Goal: Find specific page/section

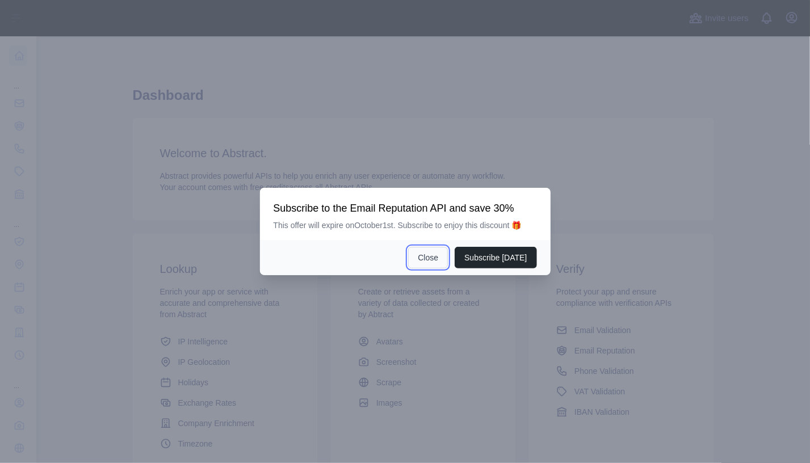
click at [438, 257] on button "Close" at bounding box center [428, 258] width 40 height 22
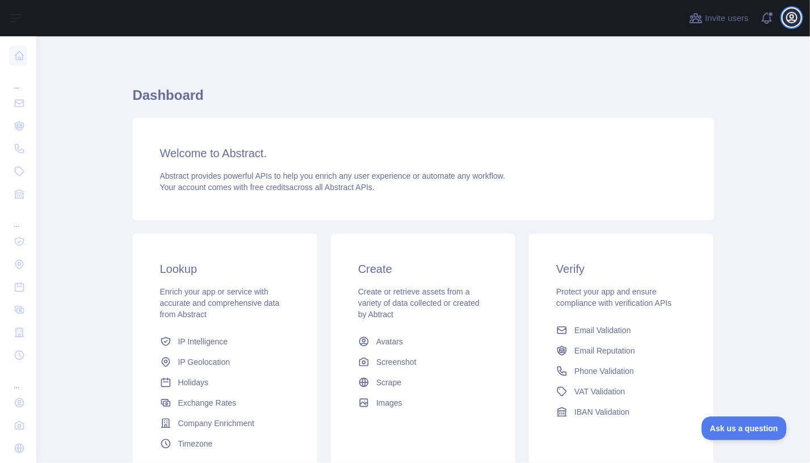
click at [791, 19] on icon "button" at bounding box center [792, 18] width 14 height 14
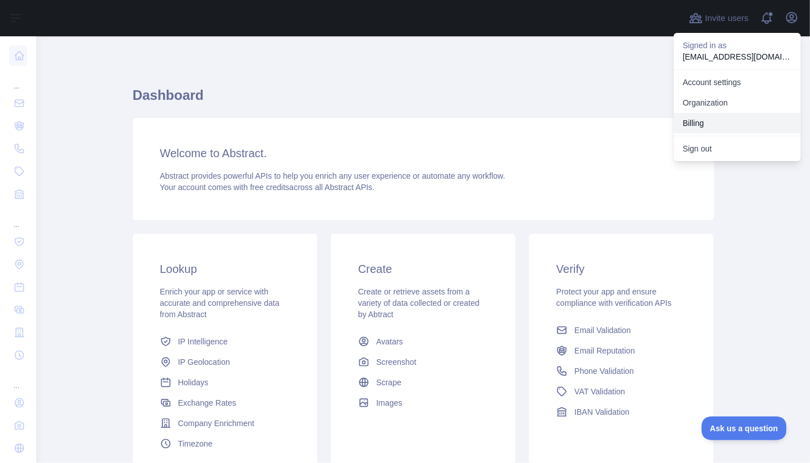
click at [716, 119] on button "Billing" at bounding box center [737, 123] width 127 height 20
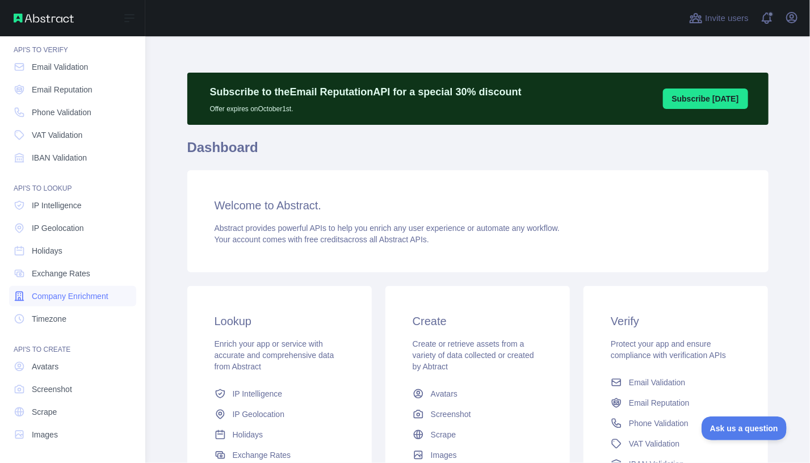
click at [91, 292] on span "Company Enrichment" at bounding box center [70, 296] width 77 height 11
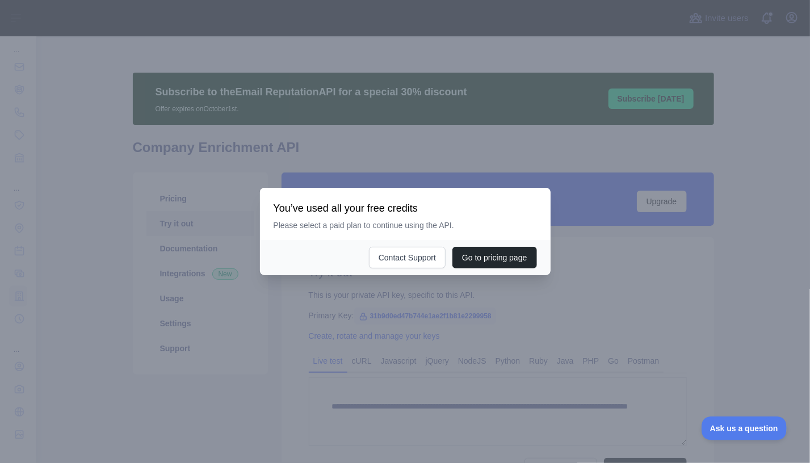
click at [564, 312] on div at bounding box center [405, 231] width 810 height 463
